Goal: Task Accomplishment & Management: Complete application form

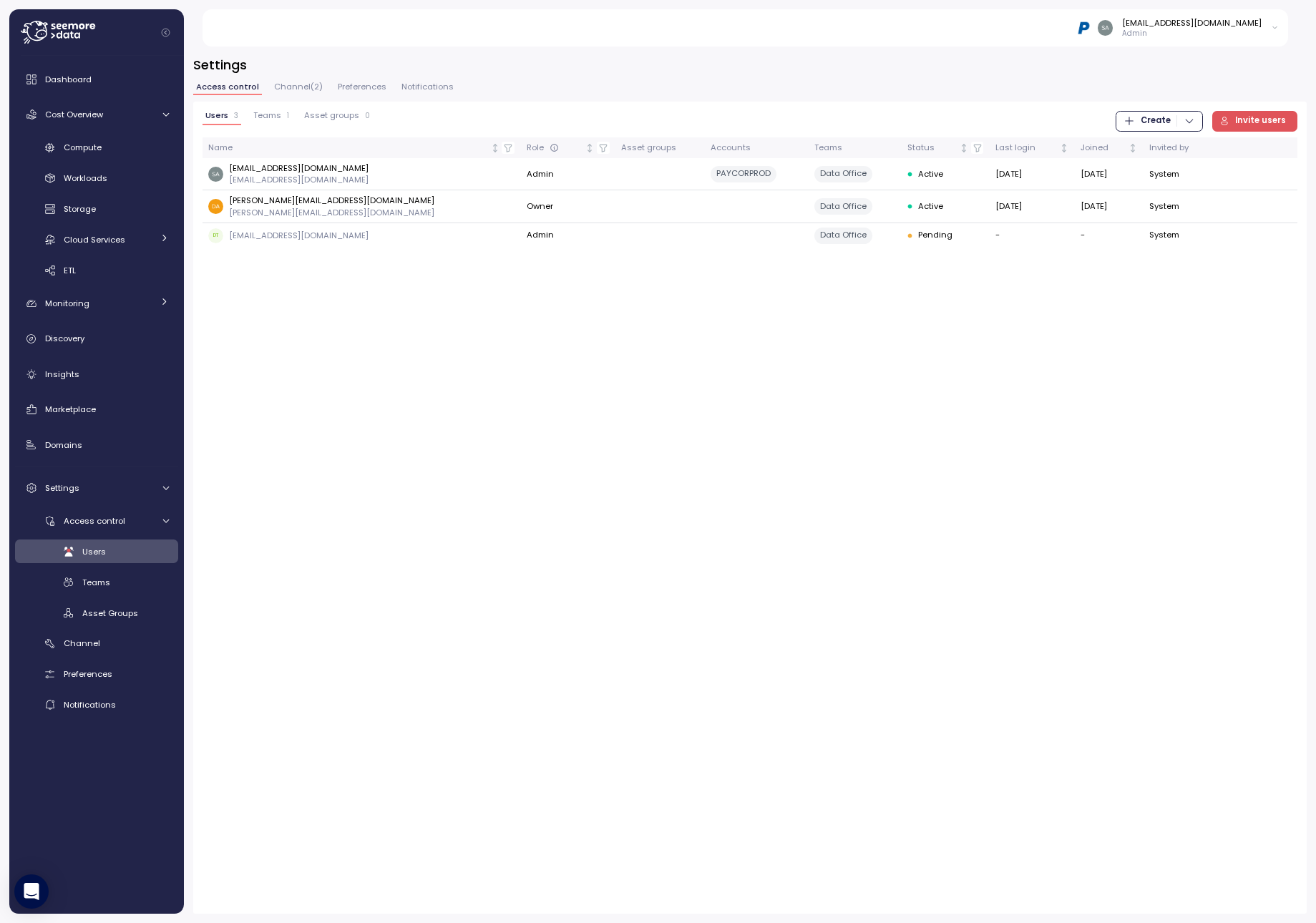
click at [1282, 121] on span "Invite users" at bounding box center [1261, 121] width 51 height 19
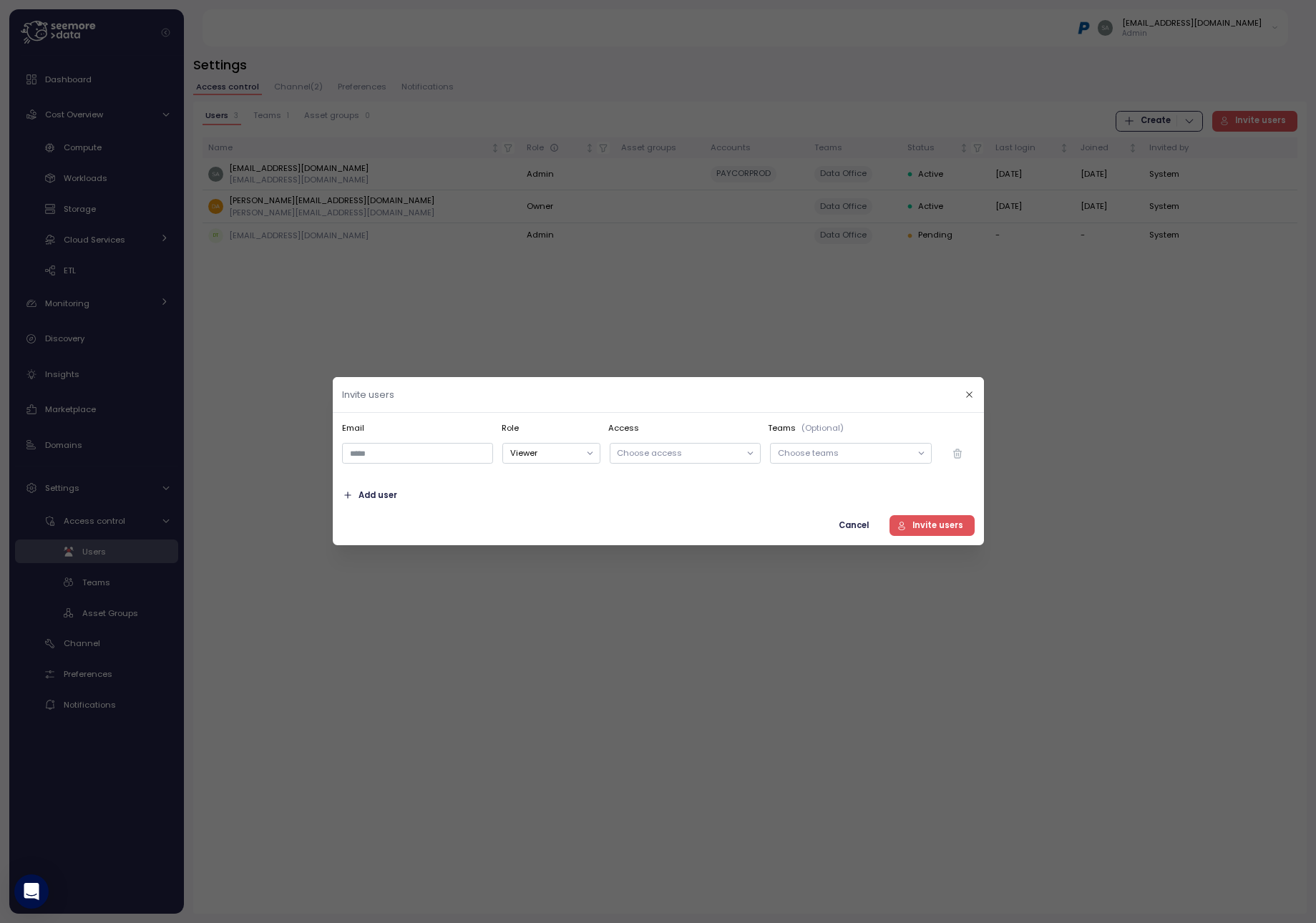
drag, startPoint x: 418, startPoint y: 440, endPoint x: 414, endPoint y: 446, distance: 7.2
click at [417, 441] on div at bounding box center [417, 454] width 160 height 30
click at [410, 453] on input "email" at bounding box center [417, 454] width 151 height 21
click at [596, 449] on button "Viewer" at bounding box center [551, 454] width 97 height 21
click at [392, 445] on input "email" at bounding box center [417, 454] width 151 height 21
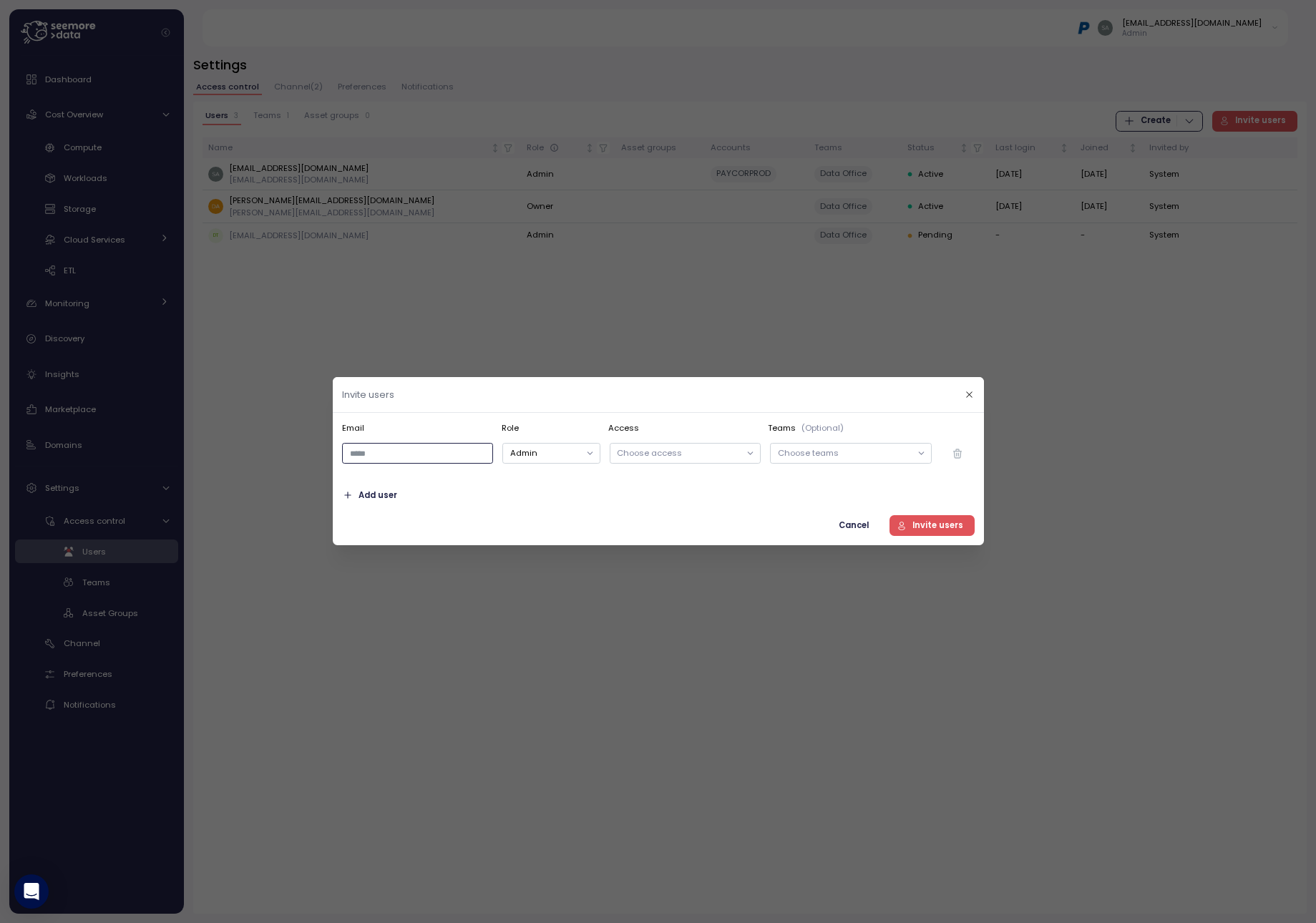
click at [435, 454] on input "email" at bounding box center [417, 454] width 151 height 21
paste input "**********"
type input "**********"
click at [377, 493] on span "Add user" at bounding box center [378, 495] width 39 height 19
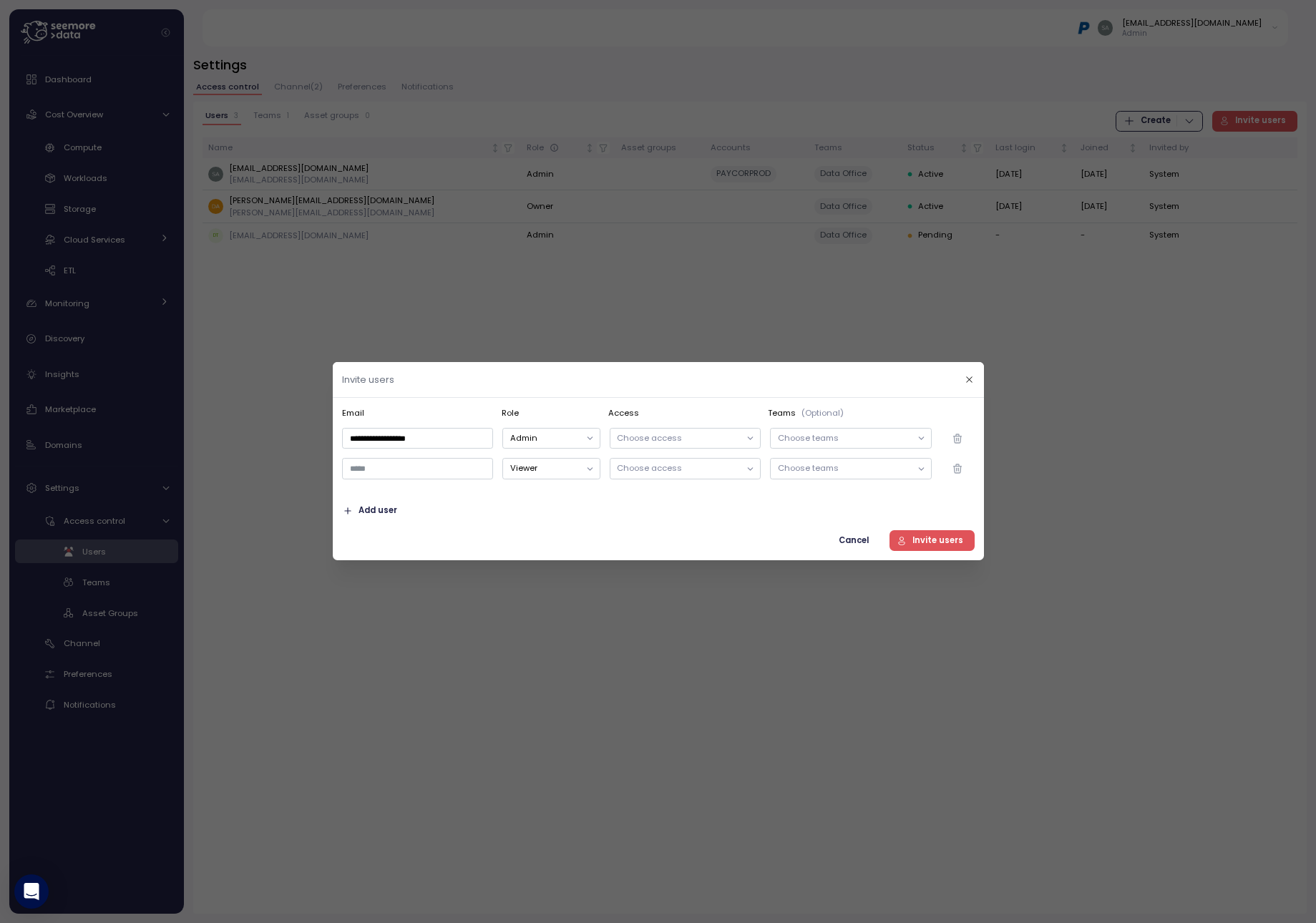
click at [687, 437] on p "Choose access" at bounding box center [678, 438] width 123 height 12
click at [867, 438] on p "Choose teams" at bounding box center [843, 438] width 133 height 12
click at [804, 495] on div "Select All" at bounding box center [846, 494] width 107 height 12
click at [752, 477] on div at bounding box center [750, 469] width 20 height 20
click at [720, 470] on p "Choose access" at bounding box center [678, 469] width 123 height 12
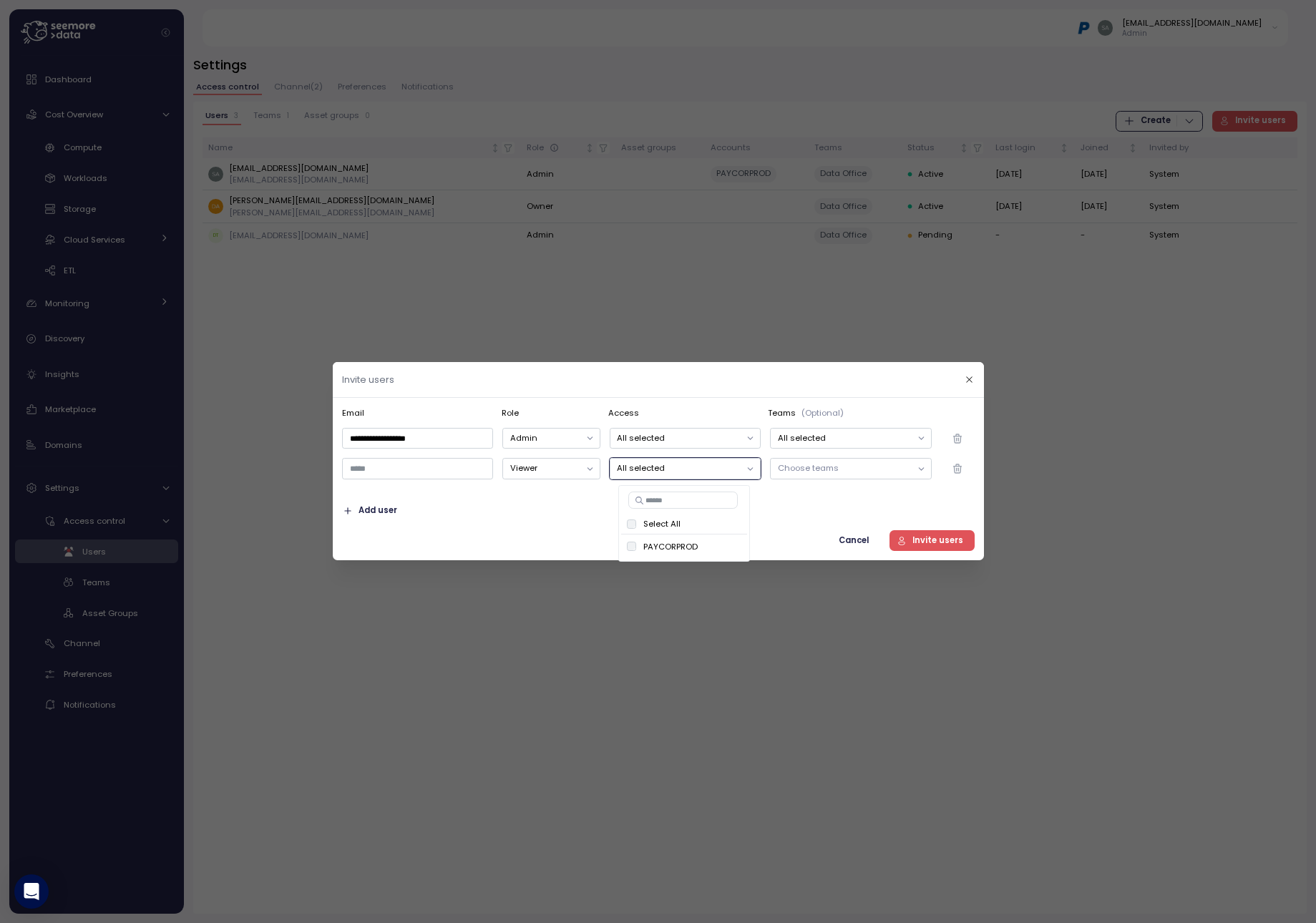
click at [861, 471] on p "Choose teams" at bounding box center [843, 469] width 133 height 12
click at [415, 483] on div at bounding box center [417, 469] width 160 height 30
click at [423, 469] on input "email" at bounding box center [417, 469] width 151 height 21
paste input "**********"
type input "**********"
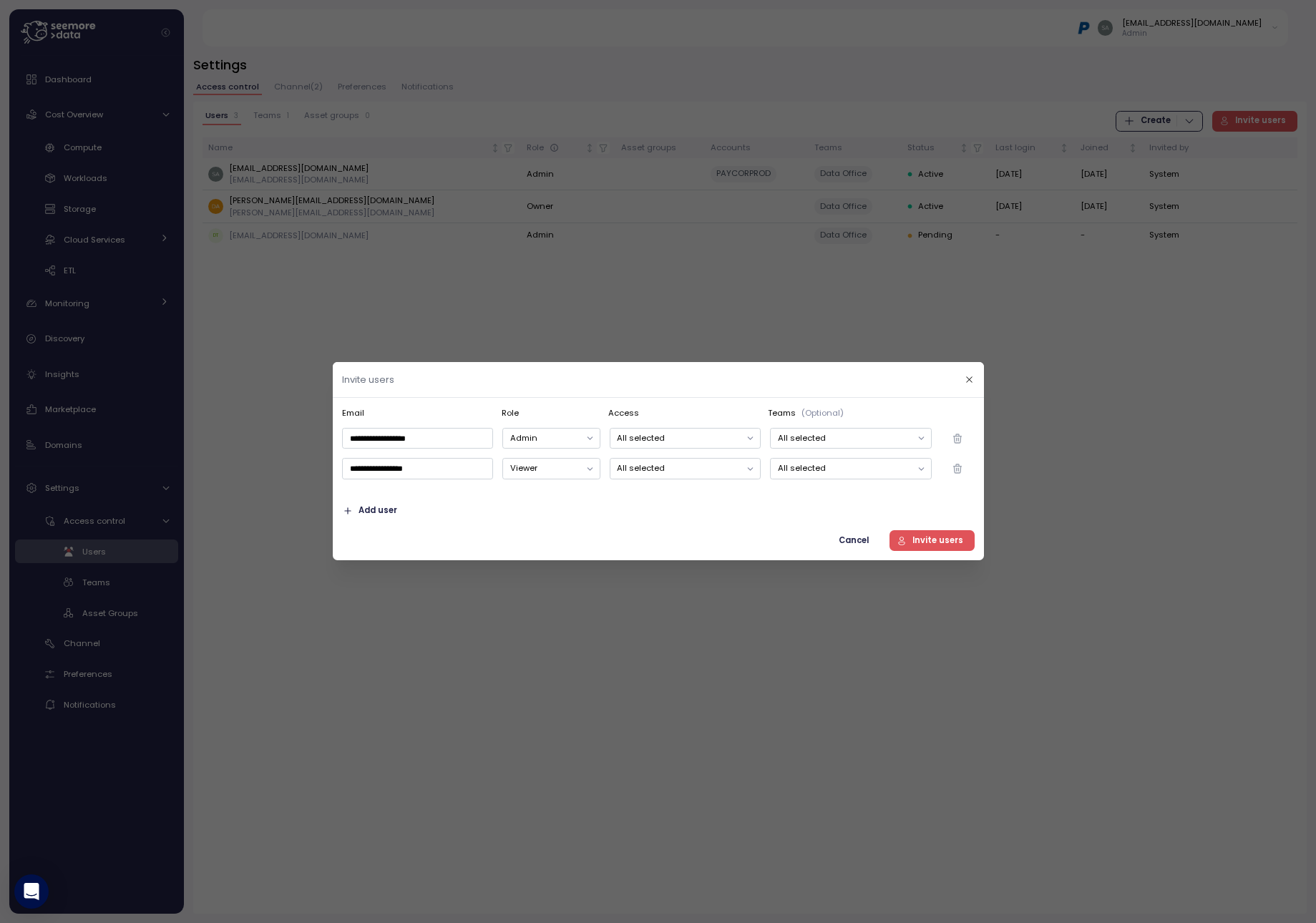
click at [361, 514] on span "Add user" at bounding box center [378, 510] width 39 height 19
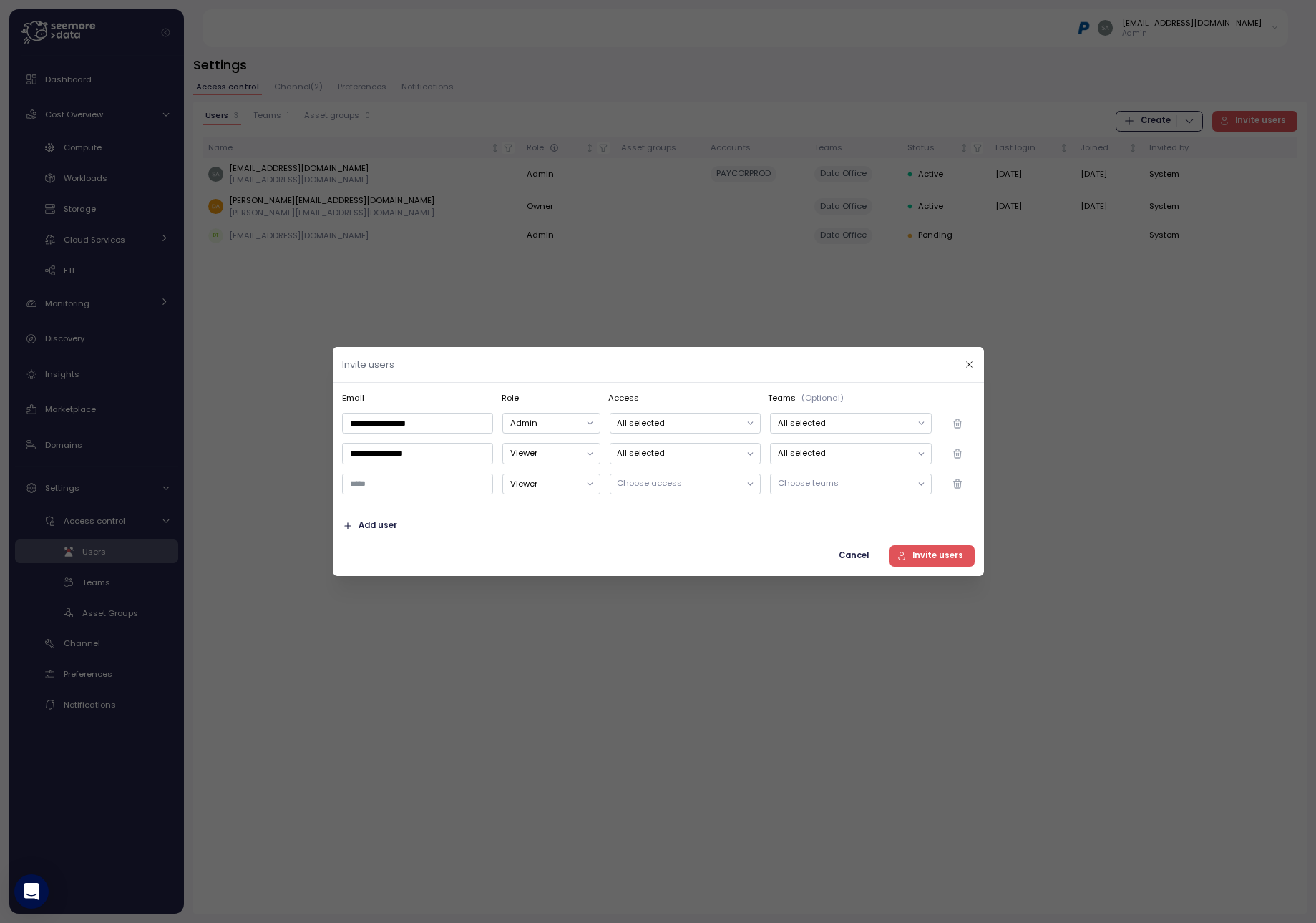
click at [379, 532] on span "Add user" at bounding box center [378, 526] width 39 height 19
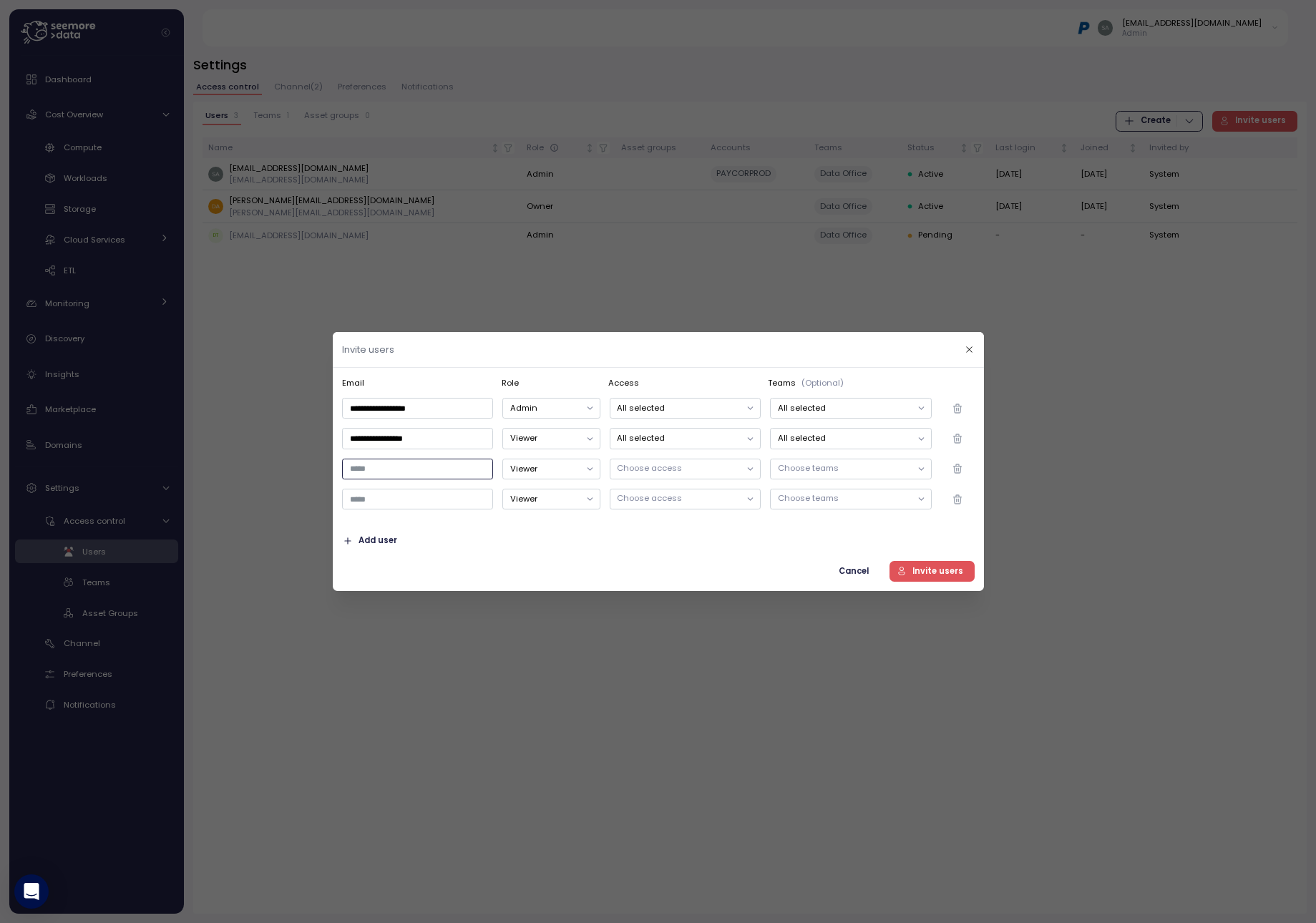
click at [400, 468] on input "email" at bounding box center [417, 469] width 151 height 21
paste input "**********"
type input "**********"
click at [577, 435] on button "Viewer" at bounding box center [551, 438] width 97 height 21
click at [584, 473] on button "Viewer" at bounding box center [551, 469] width 97 height 21
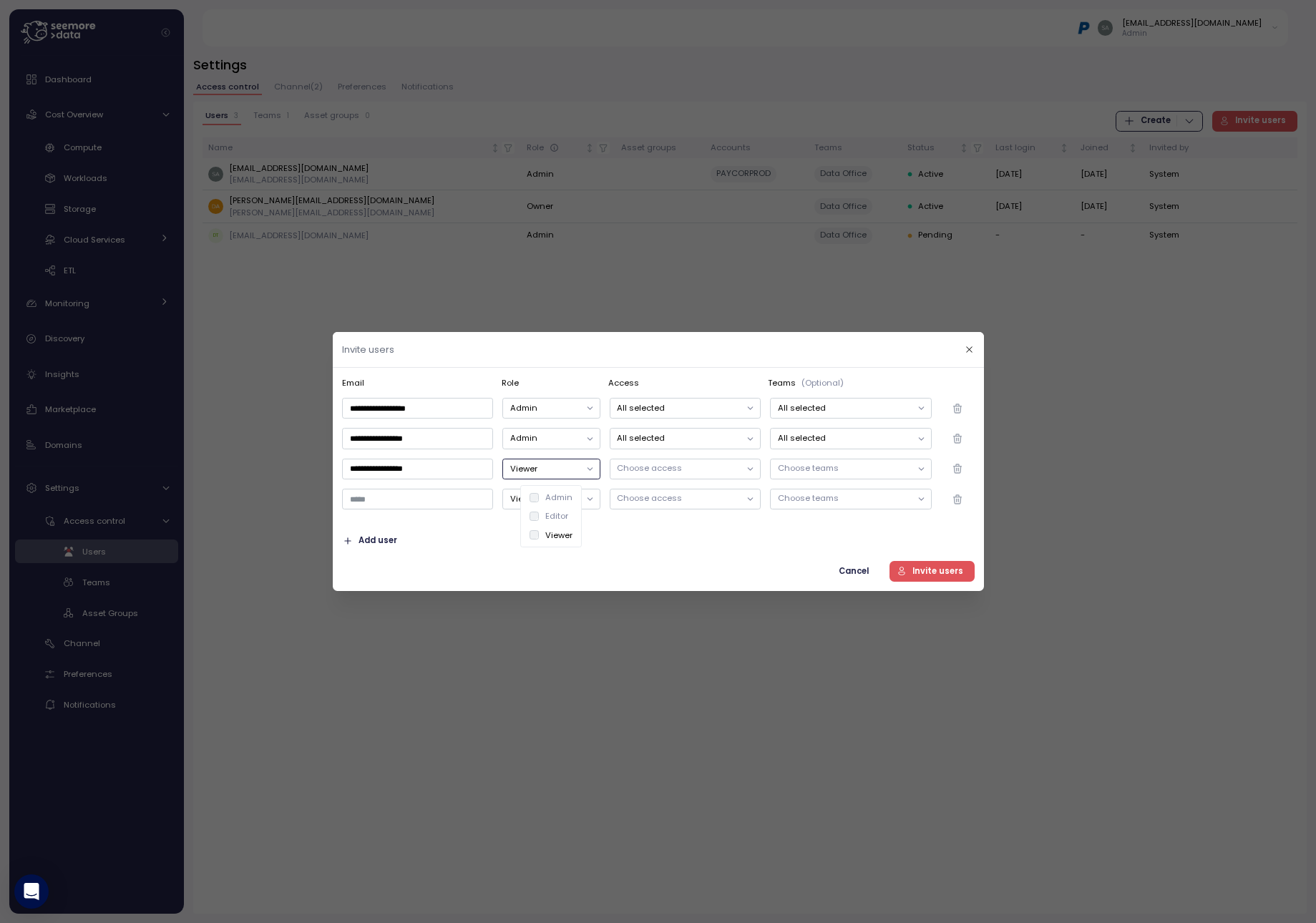
click at [556, 495] on div "Admin" at bounding box center [558, 497] width 27 height 12
click at [724, 469] on p "Choose access" at bounding box center [678, 469] width 123 height 12
click at [853, 465] on p "Choose teams" at bounding box center [843, 469] width 133 height 12
click at [434, 509] on input "email" at bounding box center [417, 499] width 151 height 21
paste input "**********"
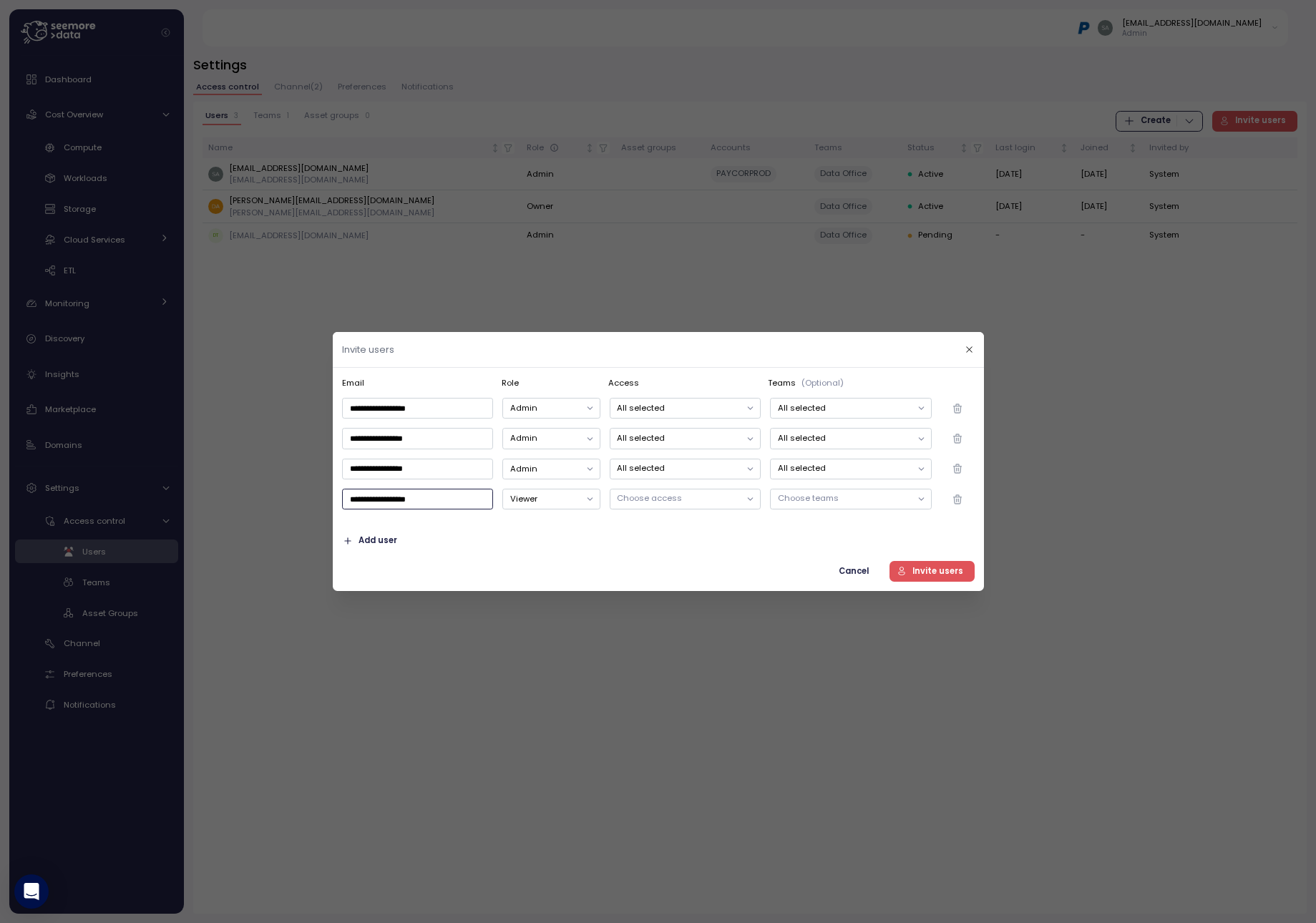
type input "**********"
click at [591, 498] on button "Viewer" at bounding box center [551, 499] width 97 height 21
click at [710, 502] on p "Choose access" at bounding box center [678, 498] width 123 height 12
click at [626, 554] on div "Select All" at bounding box center [684, 554] width 126 height 19
click at [875, 502] on p "Choose teams" at bounding box center [843, 498] width 133 height 12
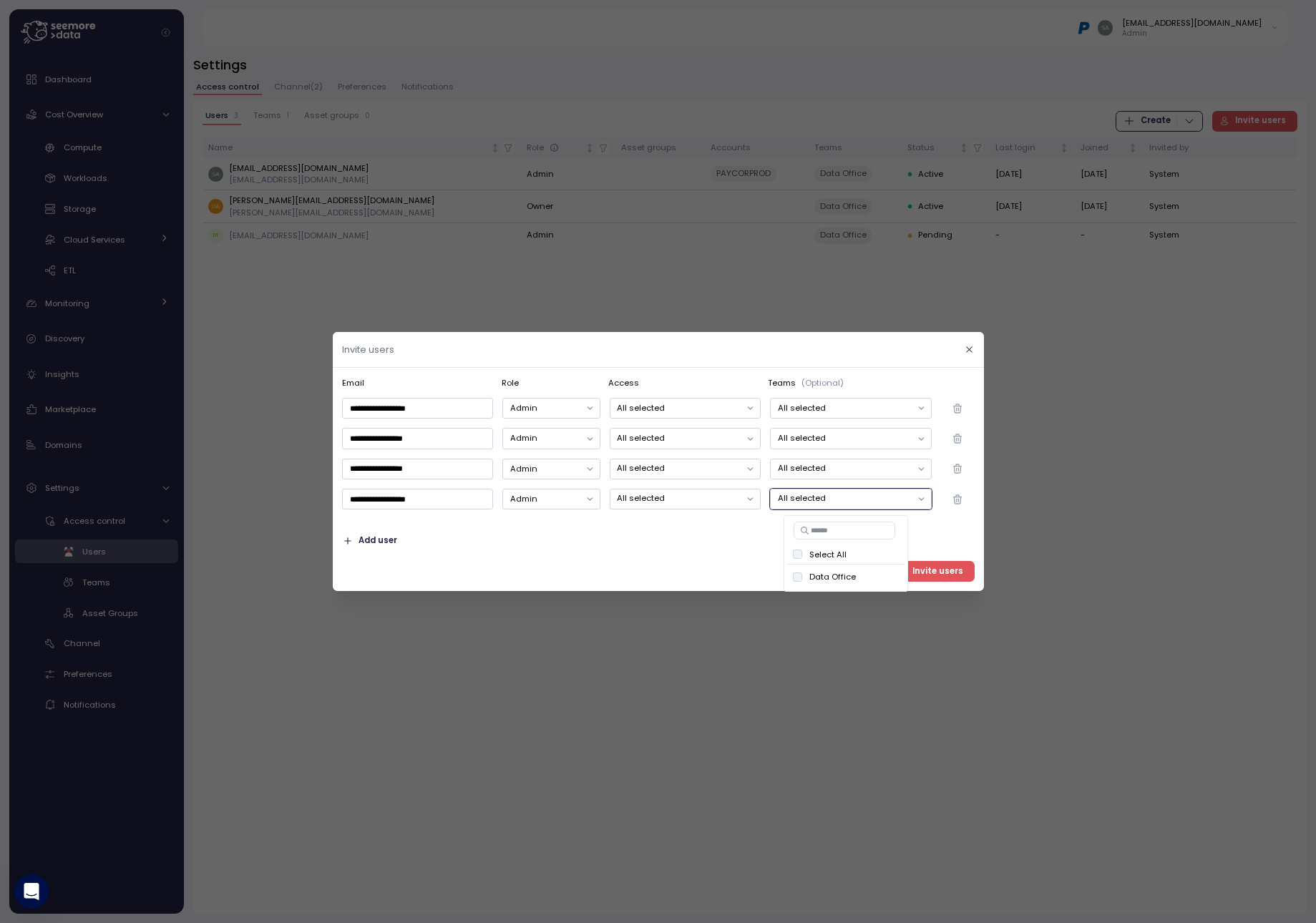
click at [384, 538] on span "Add user" at bounding box center [378, 540] width 39 height 19
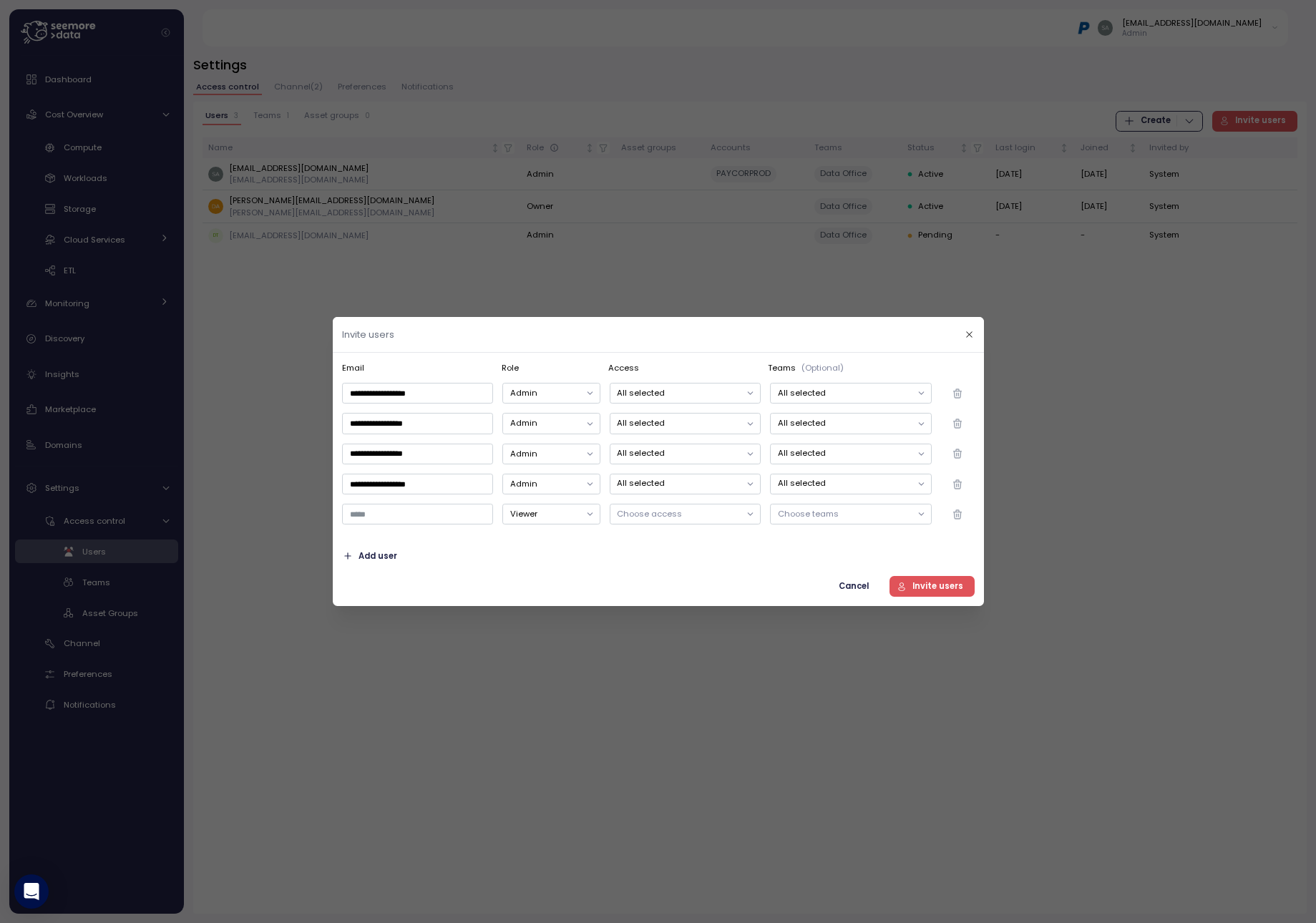
click at [375, 559] on span "Add user" at bounding box center [378, 556] width 39 height 19
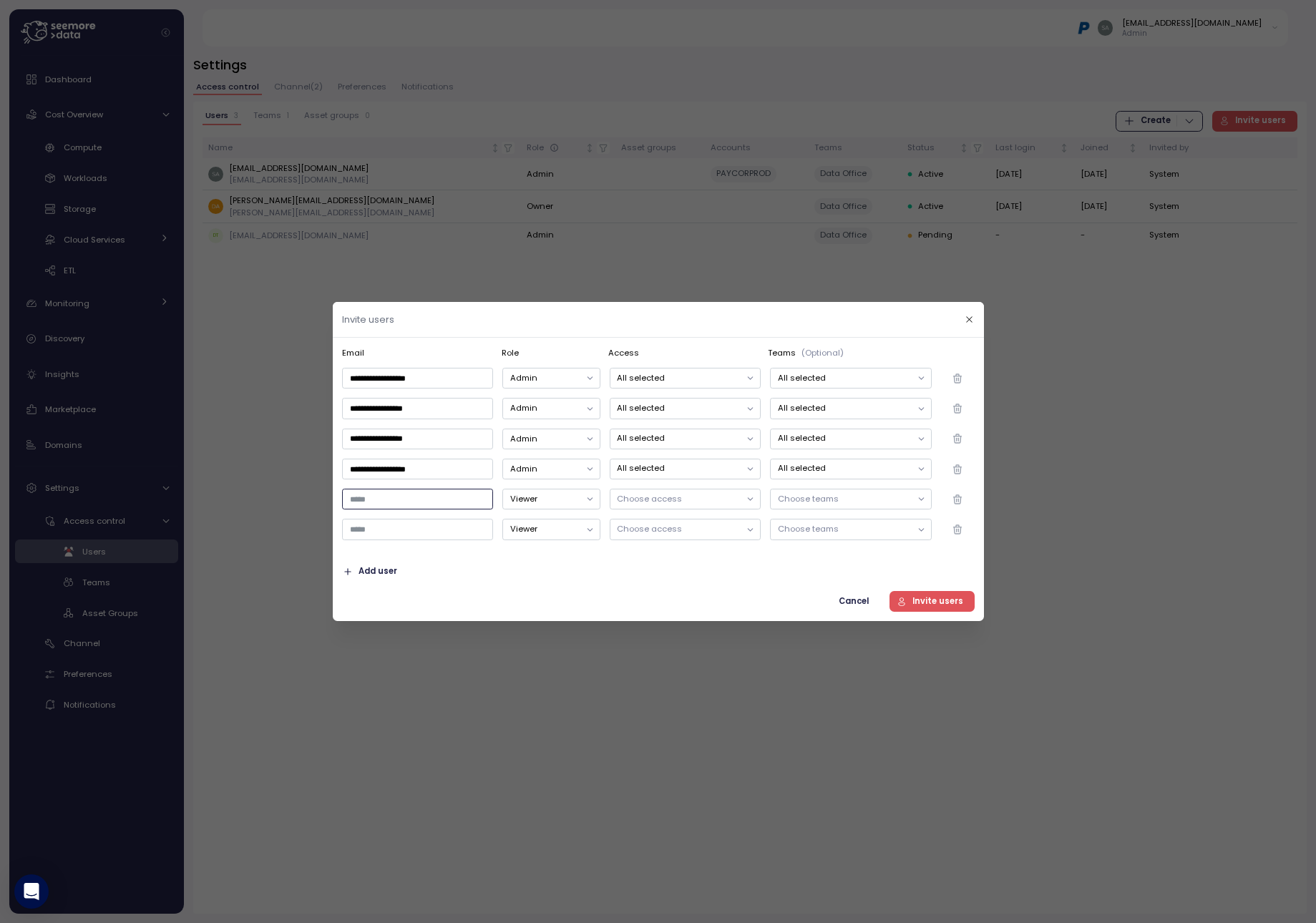
click at [415, 502] on input "email" at bounding box center [417, 499] width 151 height 21
paste input "**********"
type input "*"
click at [443, 501] on input "email" at bounding box center [417, 499] width 151 height 21
paste input "**********"
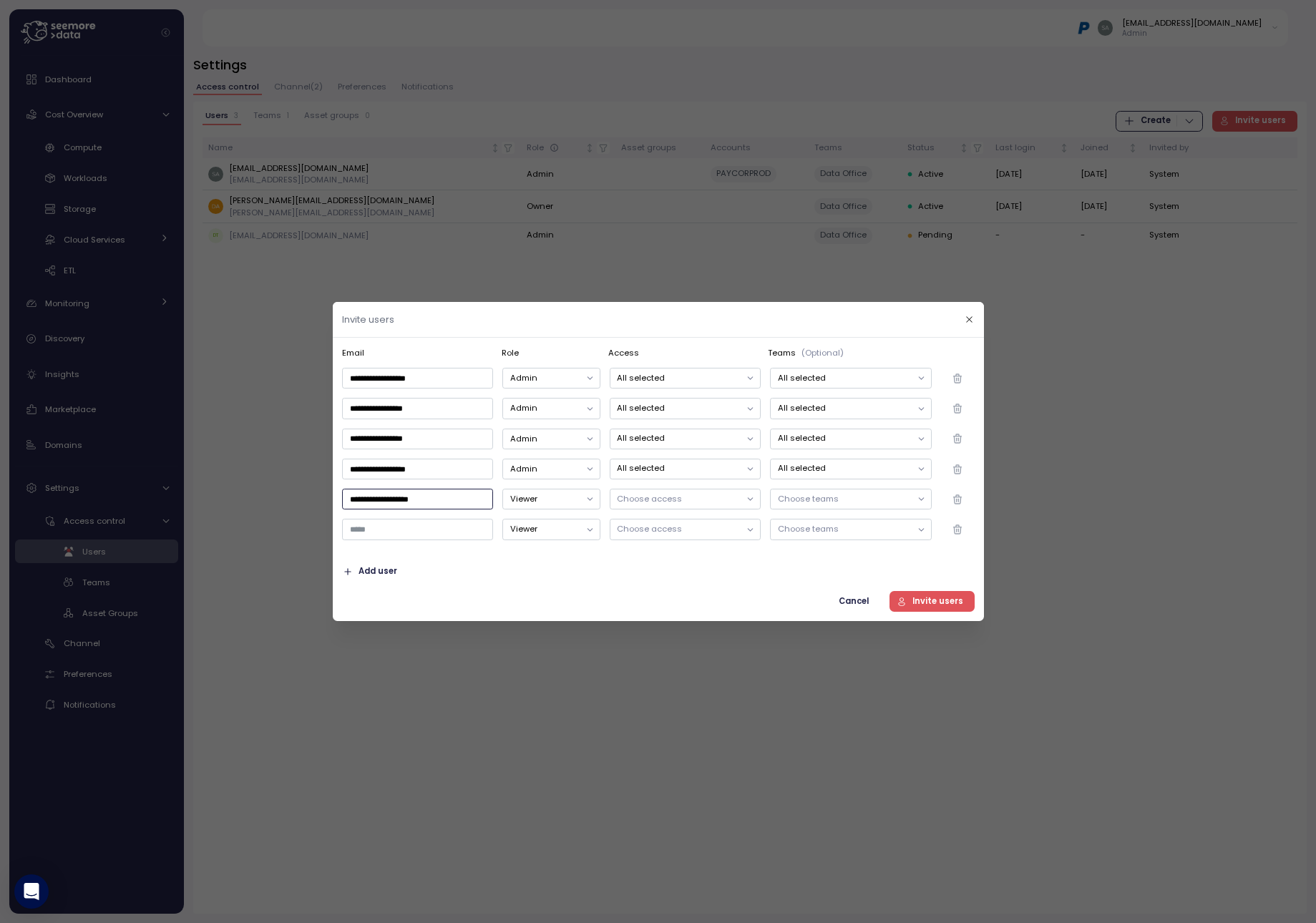
click at [723, 501] on p "Choose access" at bounding box center [678, 498] width 123 height 12
click at [829, 499] on p "Choose teams" at bounding box center [843, 498] width 133 height 12
type input "**********"
click at [414, 535] on input "email" at bounding box center [417, 529] width 151 height 21
paste input "**********"
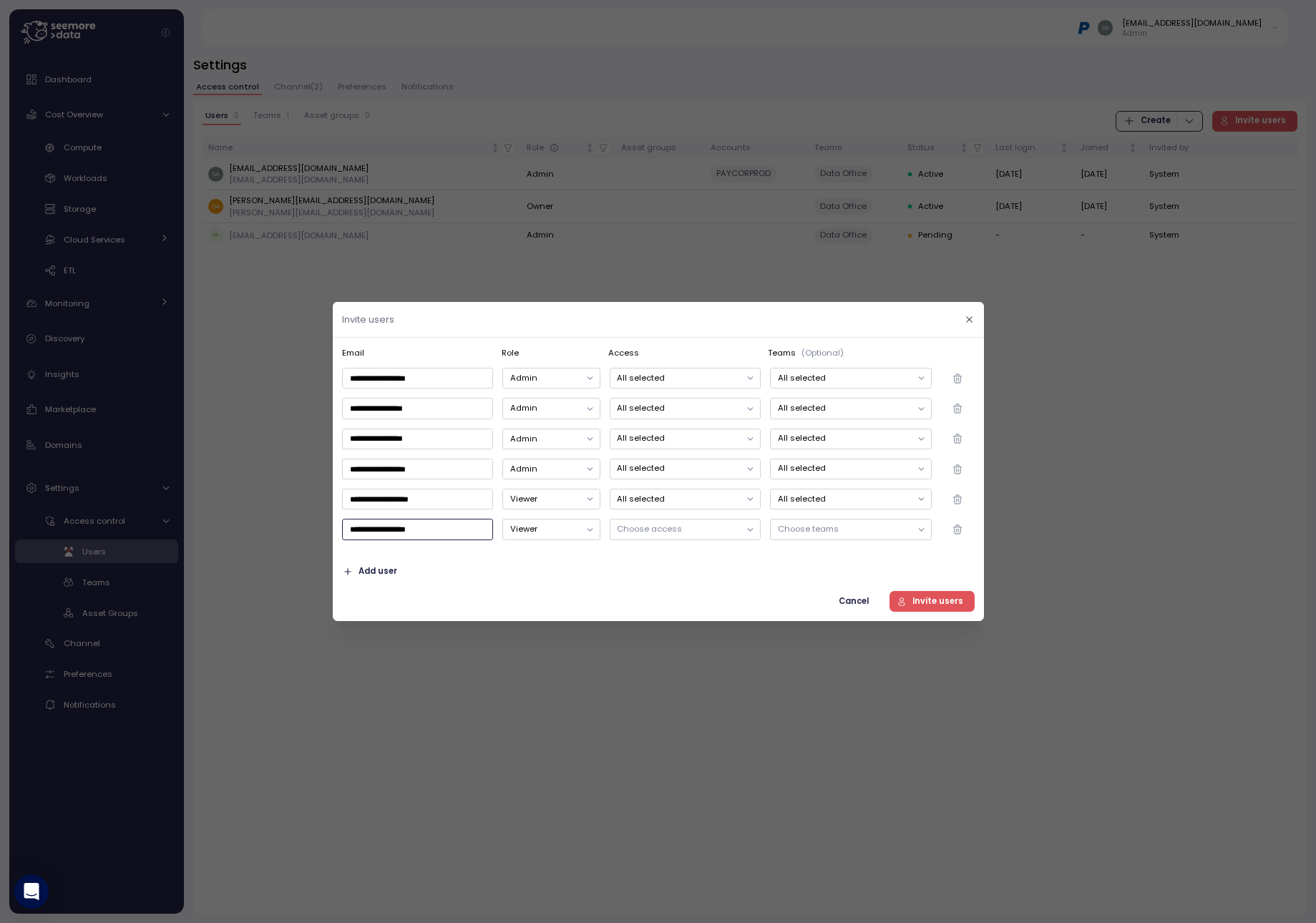
click at [695, 526] on p "Choose access" at bounding box center [678, 529] width 123 height 12
click at [870, 526] on p "Choose teams" at bounding box center [843, 529] width 133 height 12
type input "**********"
click at [951, 602] on span "Invite users" at bounding box center [938, 601] width 51 height 19
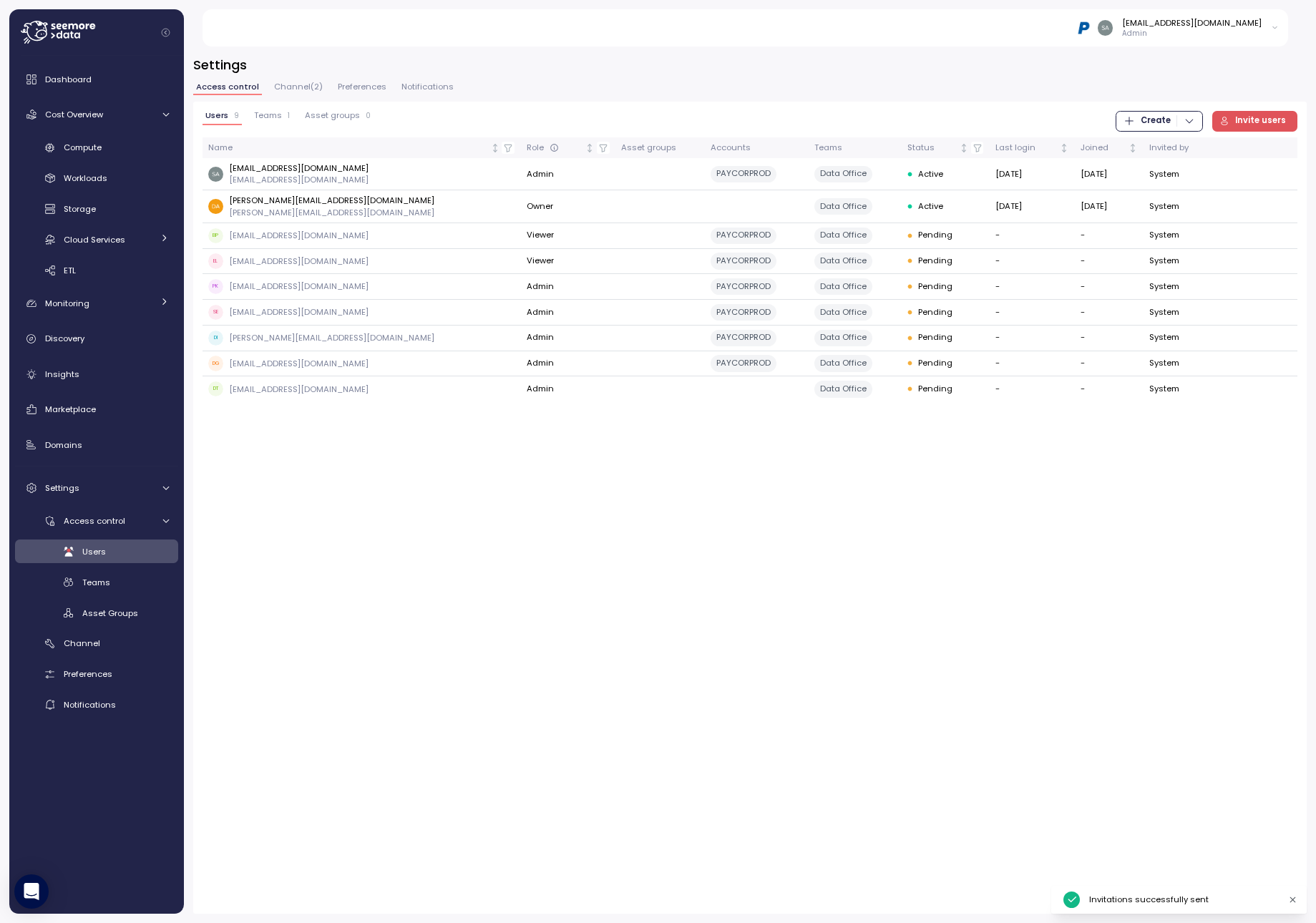
click at [683, 554] on div "Users 9 Teams 1 Asset groups 0 Create Invite users Name Role Asset groups Accou…" at bounding box center [750, 507] width 1114 height 812
click at [323, 393] on p "[EMAIL_ADDRESS][DOMAIN_NAME]" at bounding box center [298, 391] width 140 height 12
click at [704, 397] on td at bounding box center [756, 392] width 104 height 30
click at [527, 391] on button "Admin" at bounding box center [556, 391] width 58 height 21
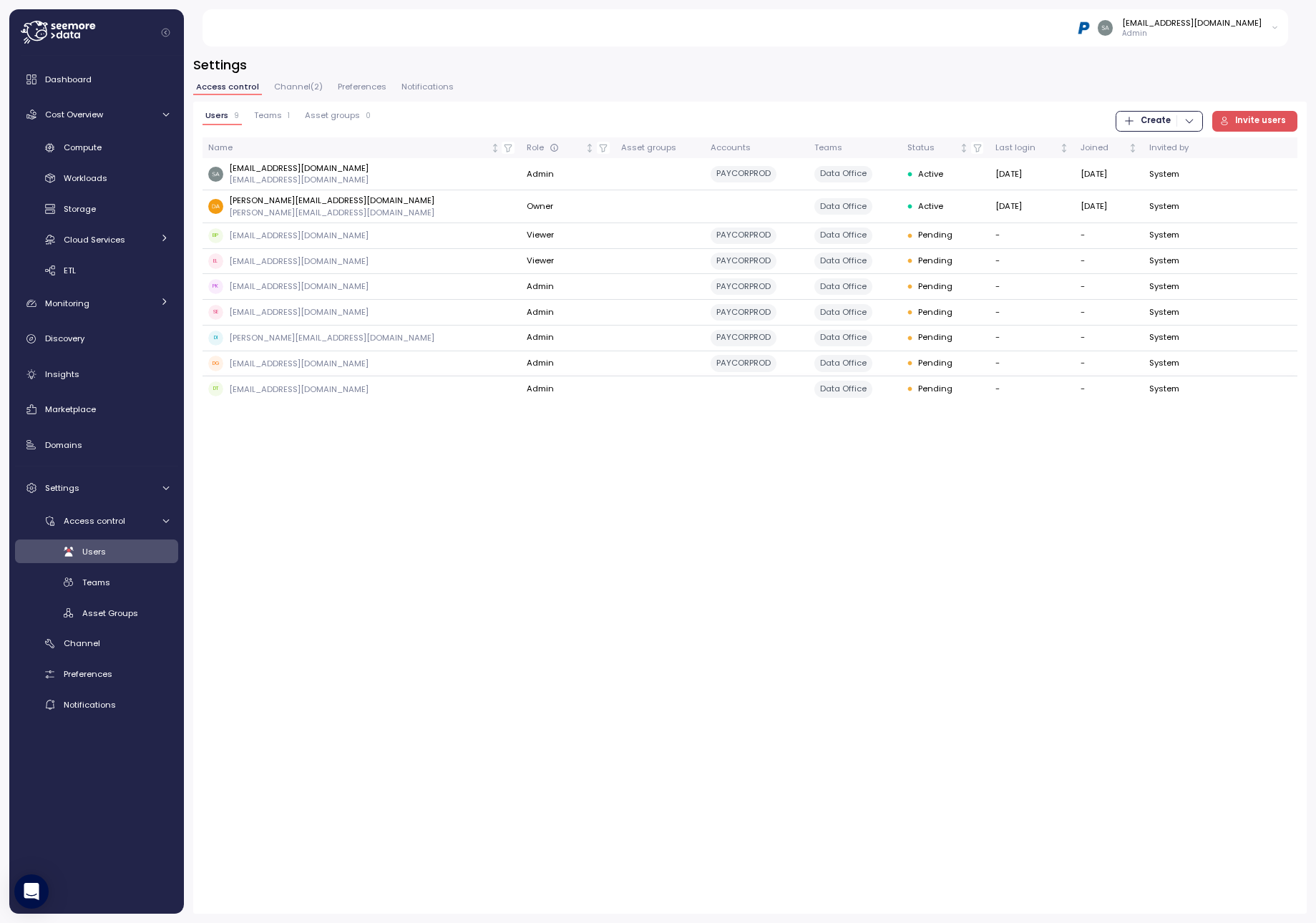
click at [706, 455] on div "Users 9 Teams 1 Asset groups 0 Create Invite users Name Role Asset groups Accou…" at bounding box center [750, 507] width 1114 height 812
click at [285, 393] on p "[EMAIL_ADDRESS][DOMAIN_NAME]" at bounding box center [298, 391] width 140 height 12
drag, startPoint x: 285, startPoint y: 393, endPoint x: 771, endPoint y: 437, distance: 488.0
click at [771, 437] on div "Users 9 Teams 1 Asset groups 0 Create Invite users Name Role Asset groups Accou…" at bounding box center [750, 507] width 1114 height 812
click at [1186, 120] on icon "button" at bounding box center [1190, 121] width 12 height 12
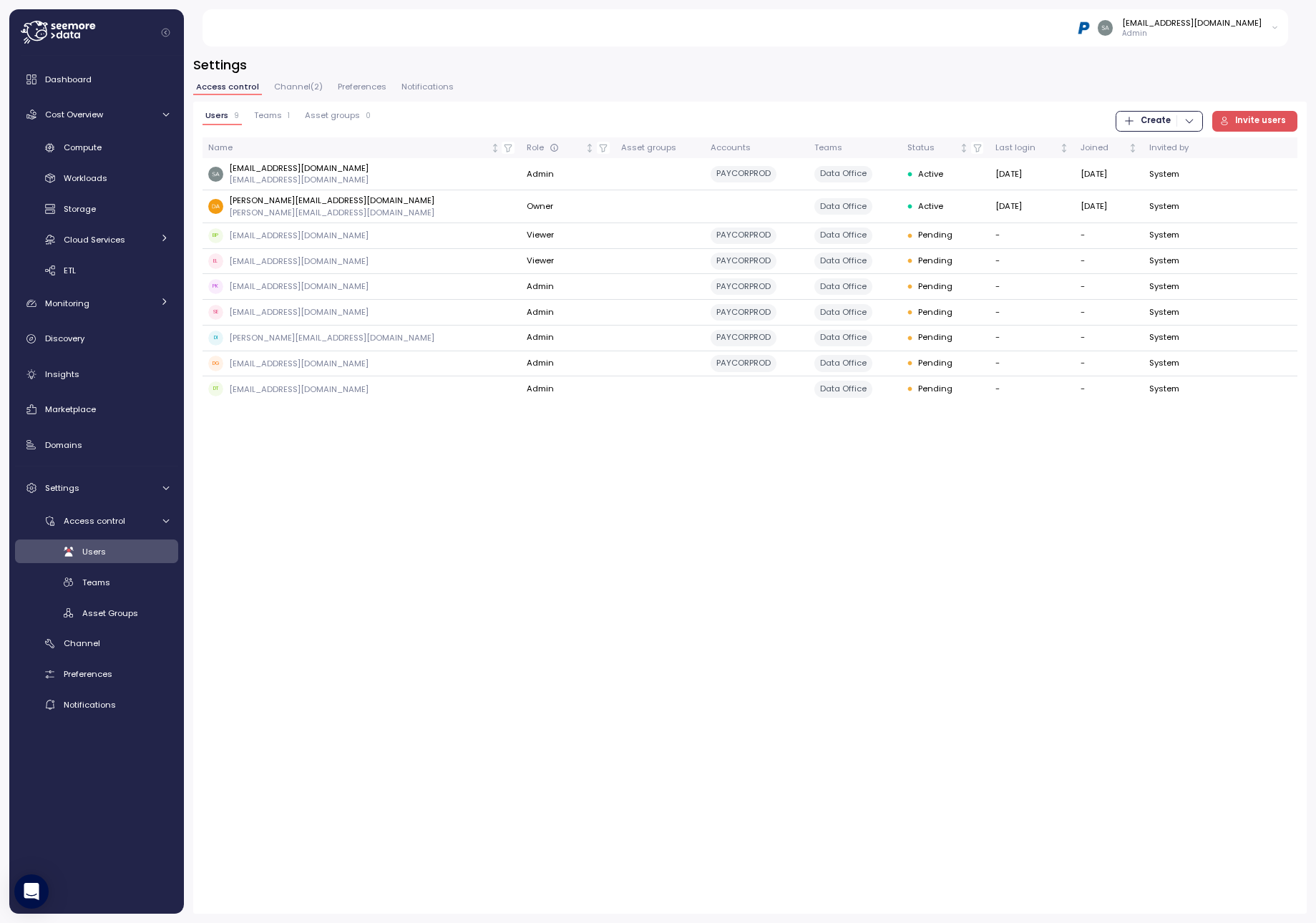
click at [972, 495] on div "Users 9 Teams 1 Asset groups 0 Create Invite users Name Role Asset groups Accou…" at bounding box center [750, 507] width 1114 height 812
click at [704, 393] on td at bounding box center [756, 392] width 104 height 30
click at [116, 635] on link "Channel" at bounding box center [97, 644] width 164 height 24
click at [524, 721] on div "Users 9 Teams 1 Asset groups 0 Create Invite users Name Role Asset groups Accou…" at bounding box center [750, 507] width 1114 height 812
